Goal: Information Seeking & Learning: Learn about a topic

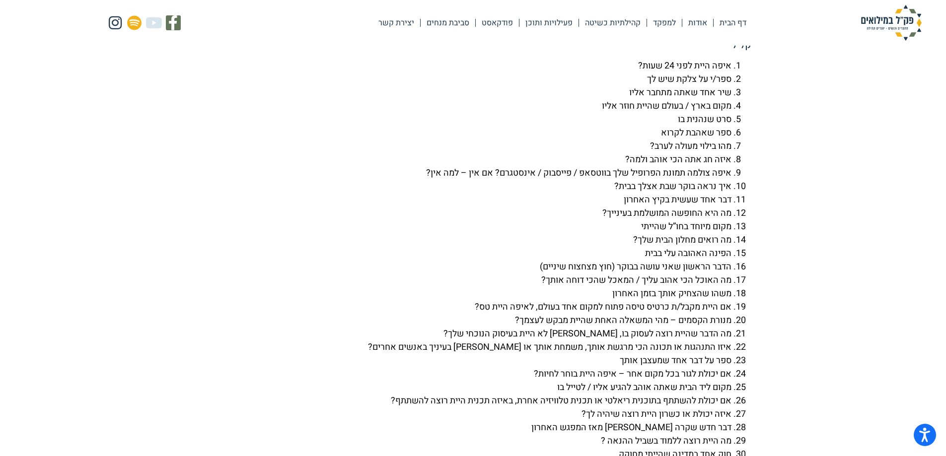
scroll to position [2316, 0]
drag, startPoint x: 660, startPoint y: 157, endPoint x: 730, endPoint y: 162, distance: 70.1
click at [730, 138] on li "ספר שאהבת לקרוא" at bounding box center [463, 131] width 536 height 13
copy li "ספר שאהבת לקרוא"
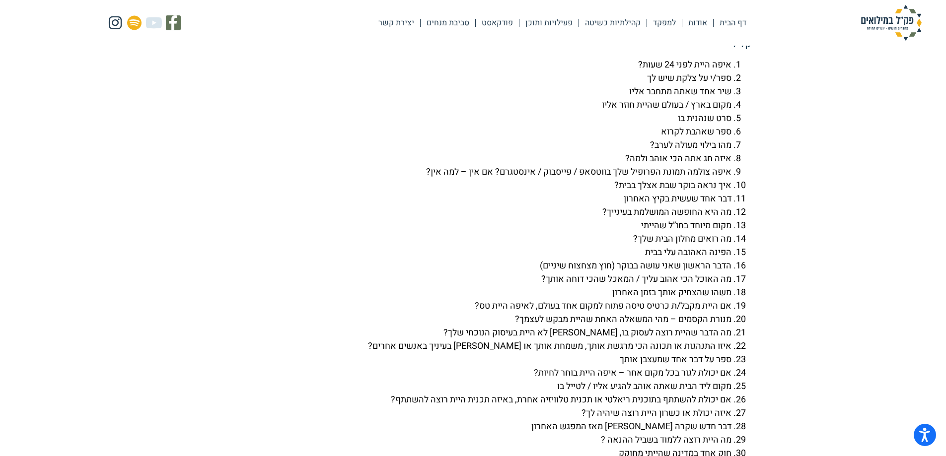
click at [681, 165] on li "איזה חג אתה הכי אוהב ולמה?" at bounding box center [463, 158] width 536 height 13
drag, startPoint x: 649, startPoint y: 185, endPoint x: 770, endPoint y: 192, distance: 121.3
copy li "איזה חג אתה הכי אוהב"
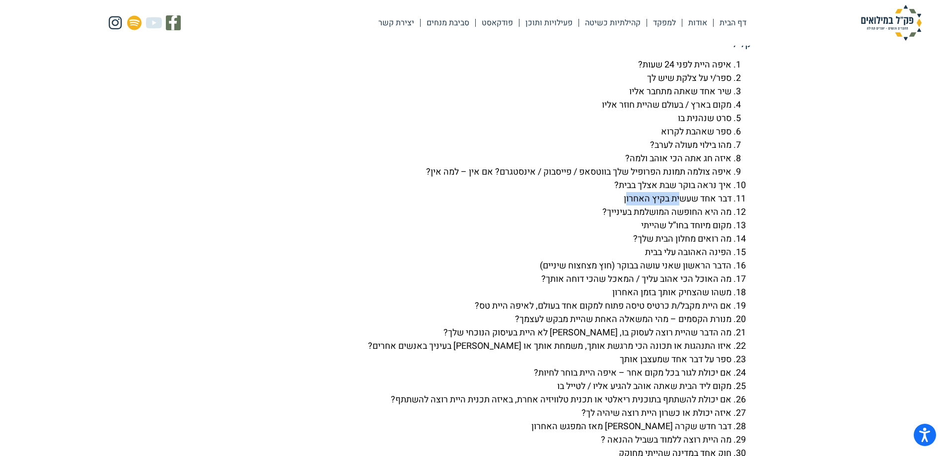
drag, startPoint x: 622, startPoint y: 225, endPoint x: 677, endPoint y: 231, distance: 54.4
click at [677, 205] on li "דבר אחד שעשית בקיץ האחרון" at bounding box center [463, 198] width 536 height 13
click at [620, 205] on li "דבר אחד שעשית בקיץ האחרון" at bounding box center [463, 198] width 536 height 13
drag, startPoint x: 621, startPoint y: 226, endPoint x: 733, endPoint y: 227, distance: 111.2
click at [731, 205] on li "דבר אחד שעשית בקיץ האחרון" at bounding box center [463, 198] width 536 height 13
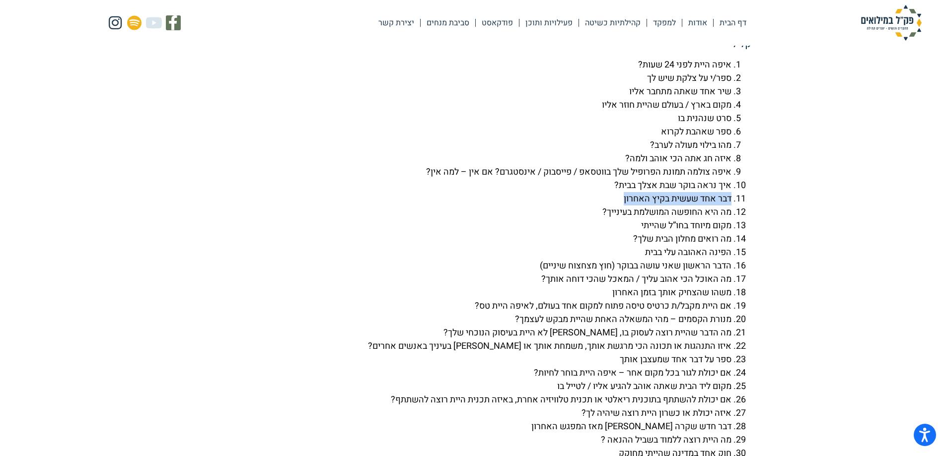
copy li "דבר אחד שעשית בקיץ האחרון"
drag, startPoint x: 643, startPoint y: 278, endPoint x: 736, endPoint y: 280, distance: 92.8
click at [731, 259] on li "הפינה האהובה עלי בבית" at bounding box center [463, 252] width 536 height 13
copy li "הפינה האהובה עלי בבית"
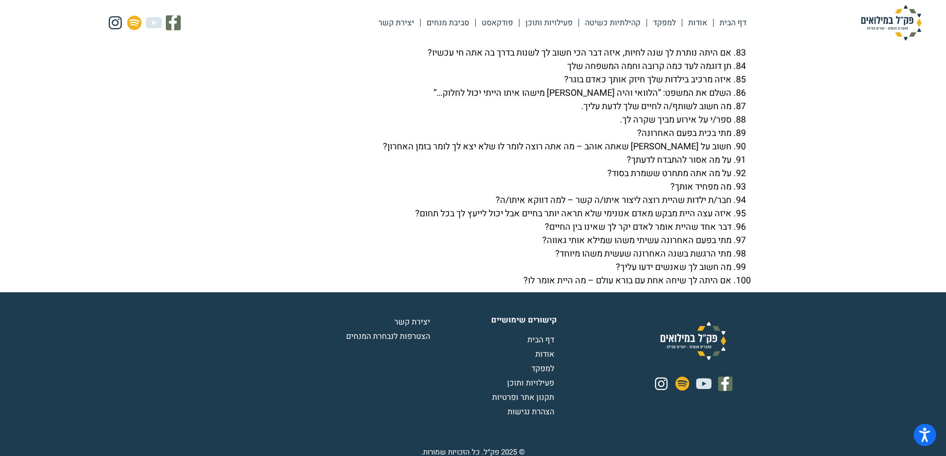
scroll to position [3541, 0]
